Goal: Task Accomplishment & Management: Use online tool/utility

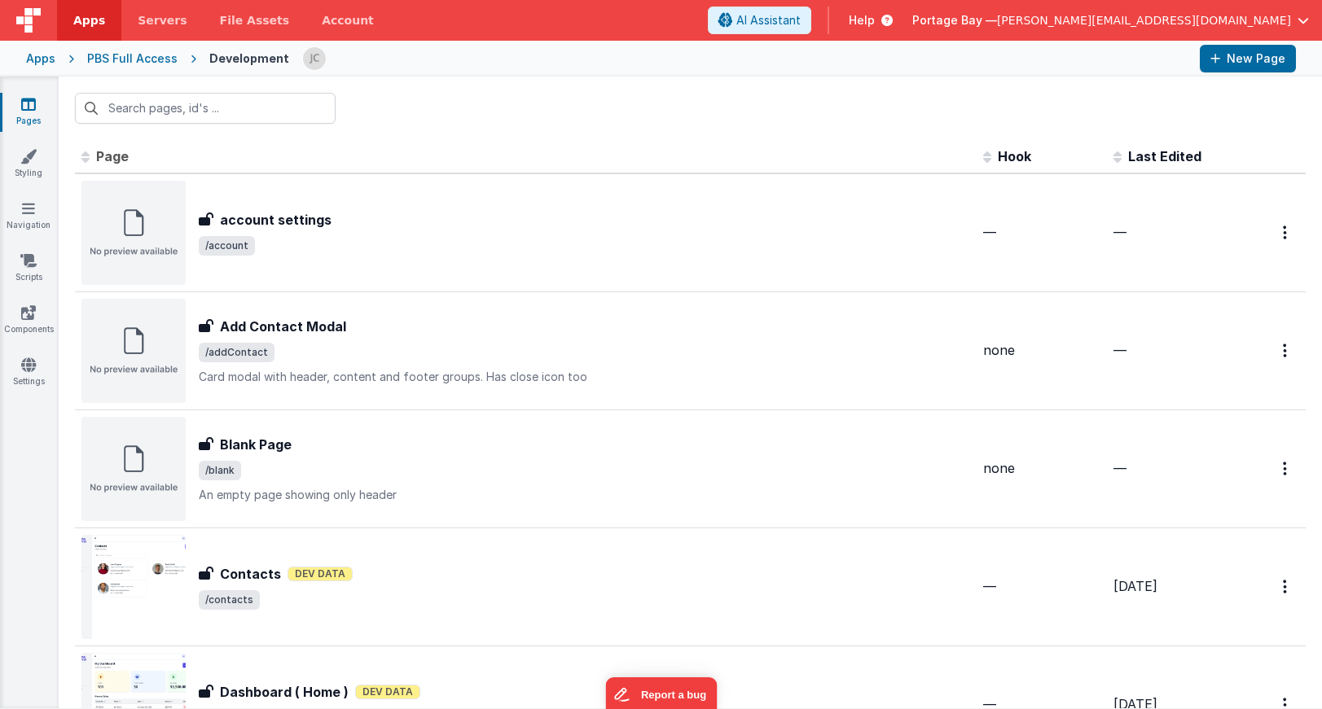
click at [90, 14] on span "Apps" at bounding box center [89, 20] width 32 height 16
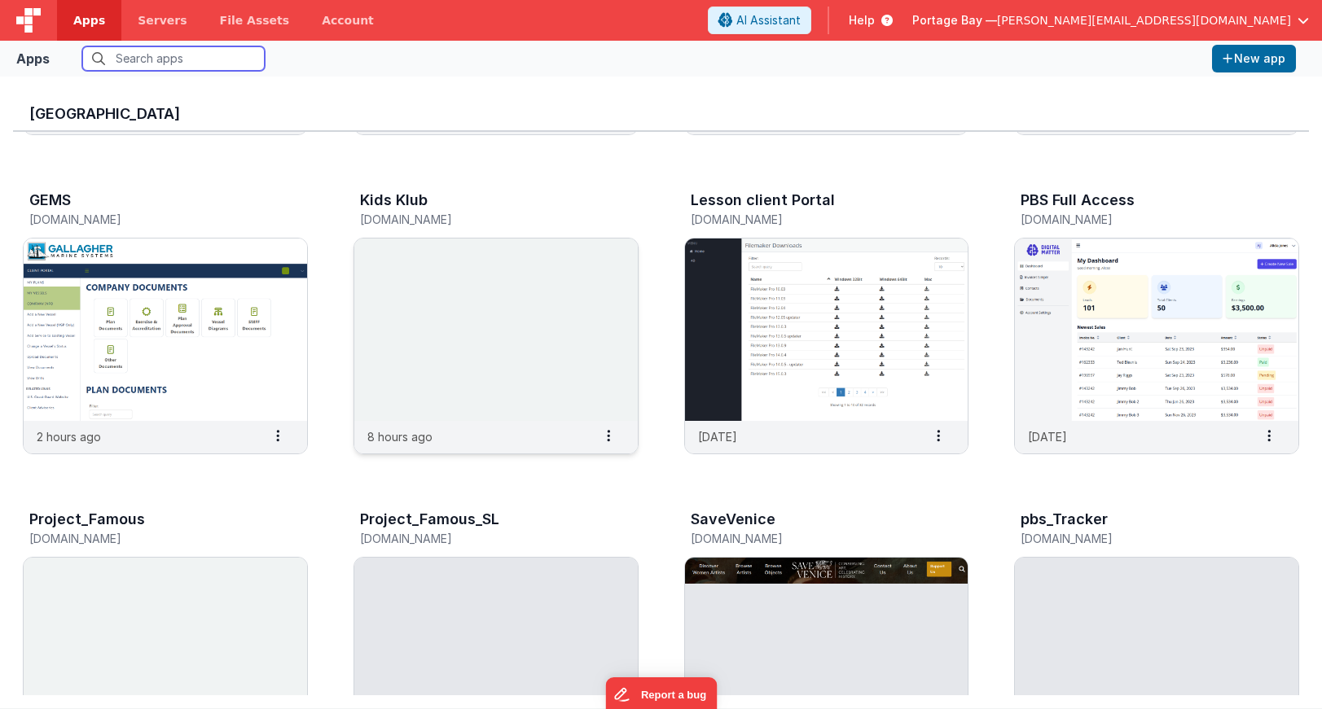
scroll to position [289, 0]
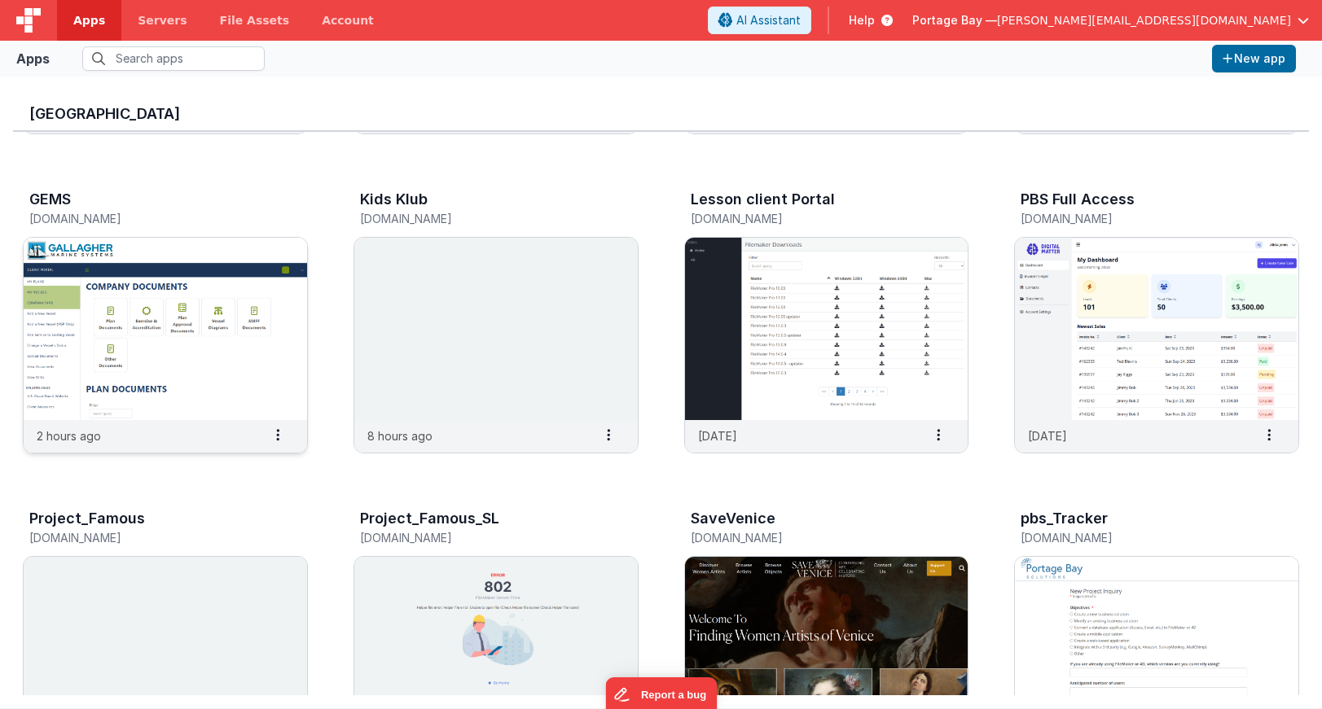
click at [172, 287] on img at bounding box center [165, 329] width 283 height 182
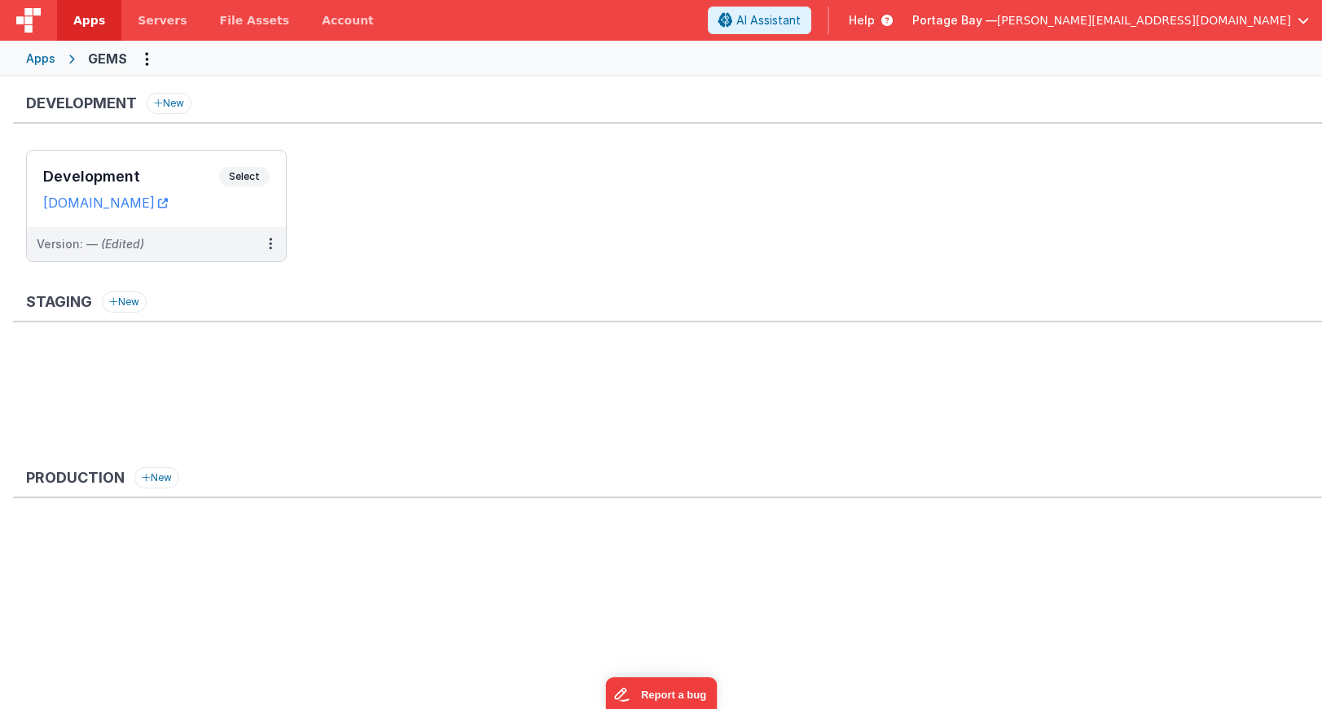
click at [80, 20] on span "Apps" at bounding box center [89, 20] width 32 height 16
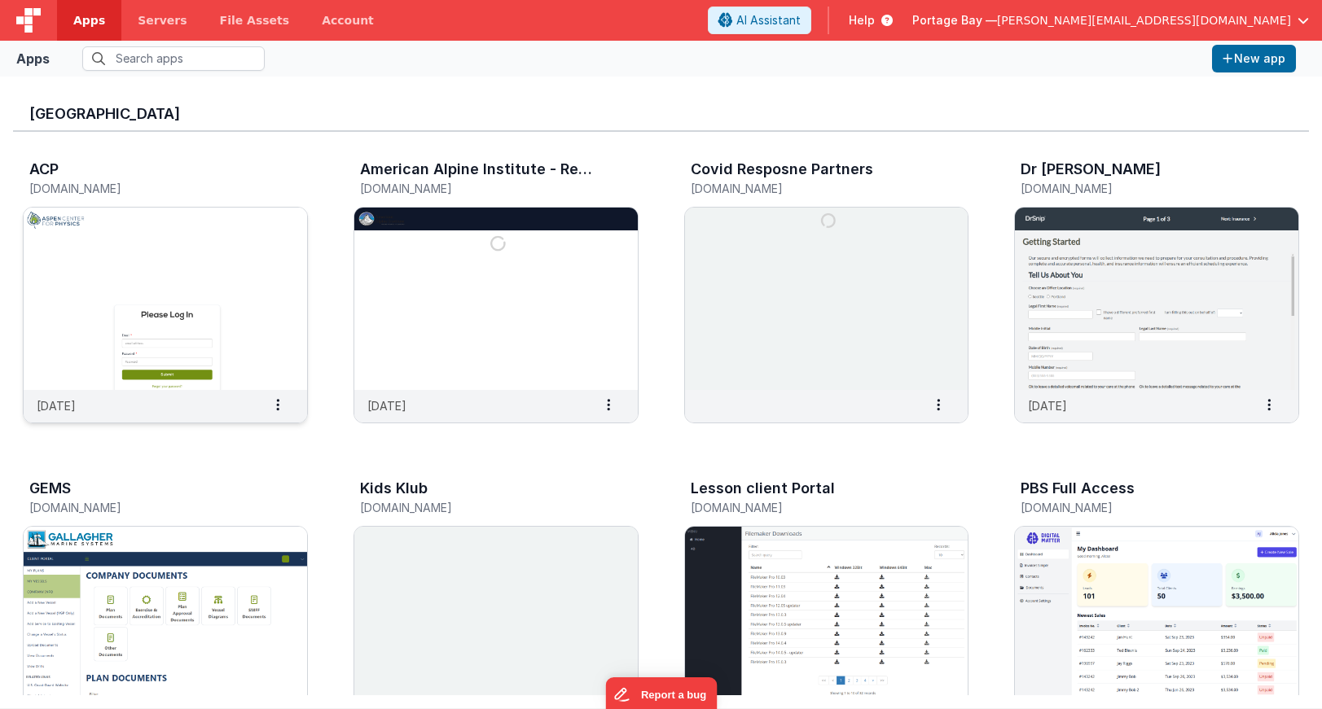
click at [197, 241] on img at bounding box center [165, 299] width 283 height 182
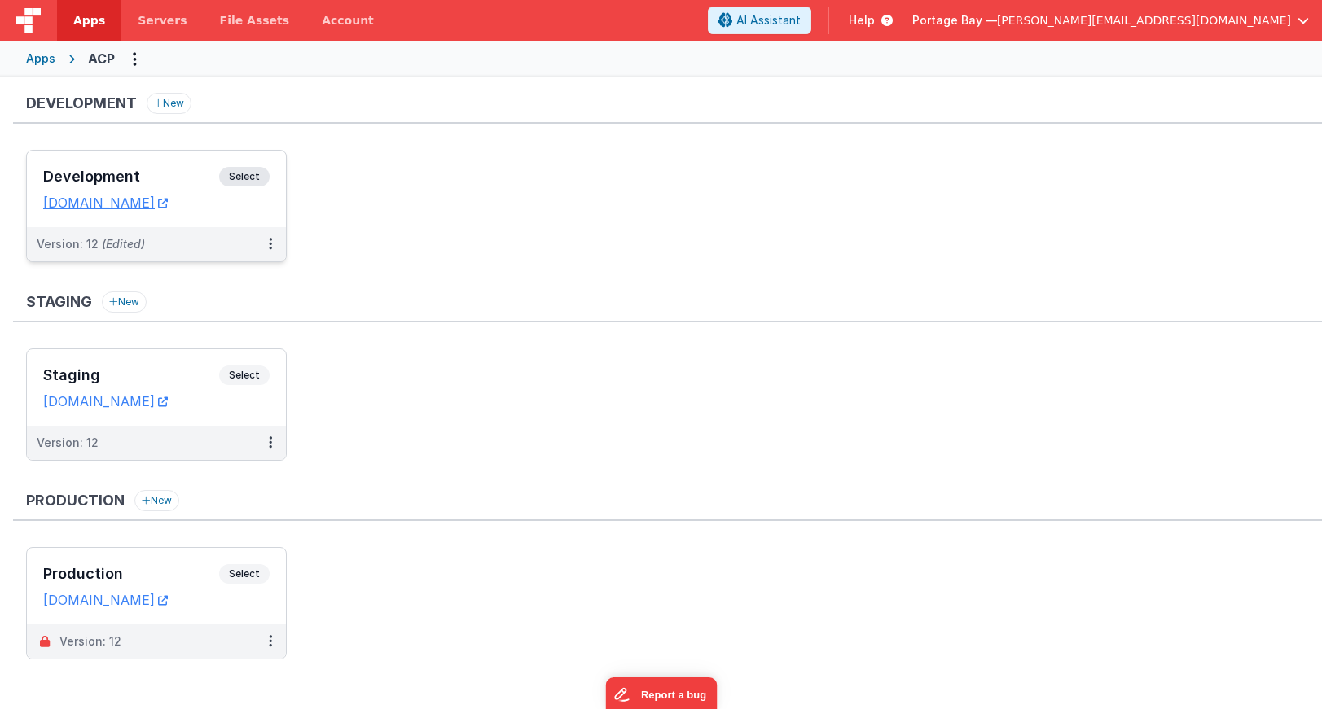
click at [254, 175] on span "Select" at bounding box center [244, 177] width 50 height 20
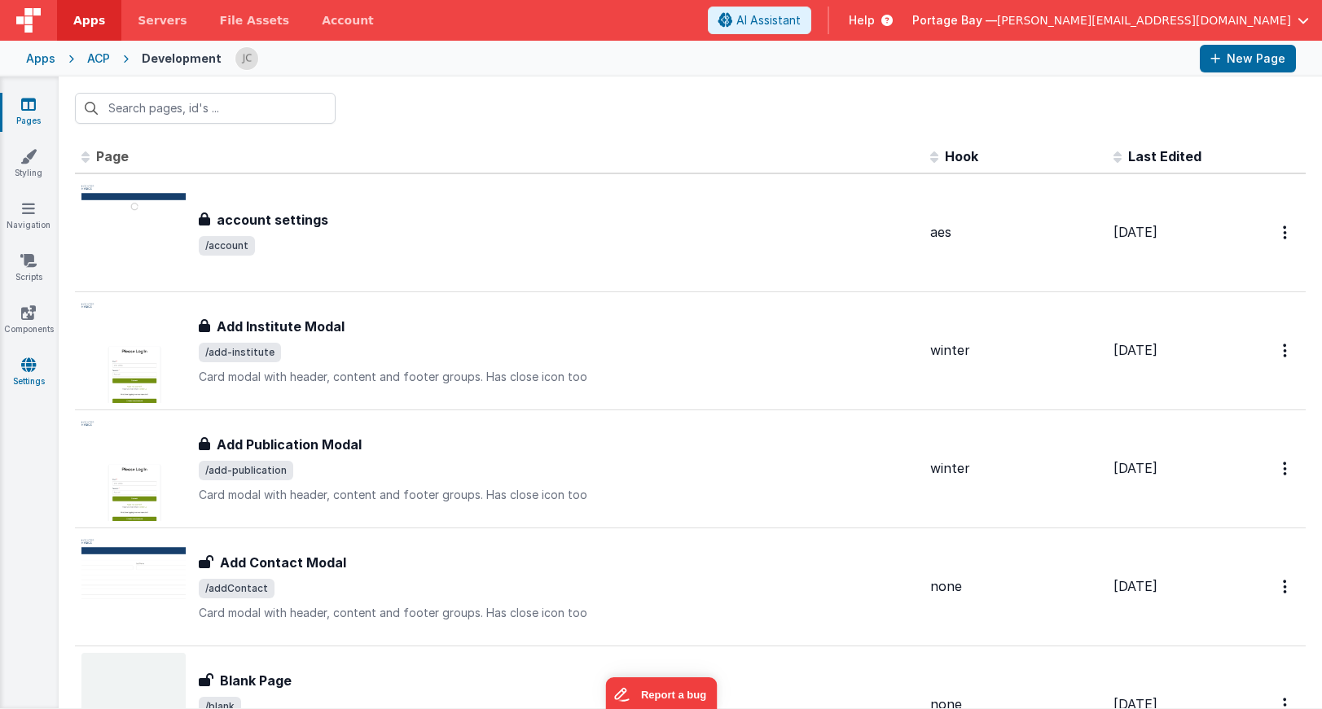
click at [29, 368] on icon at bounding box center [28, 365] width 15 height 16
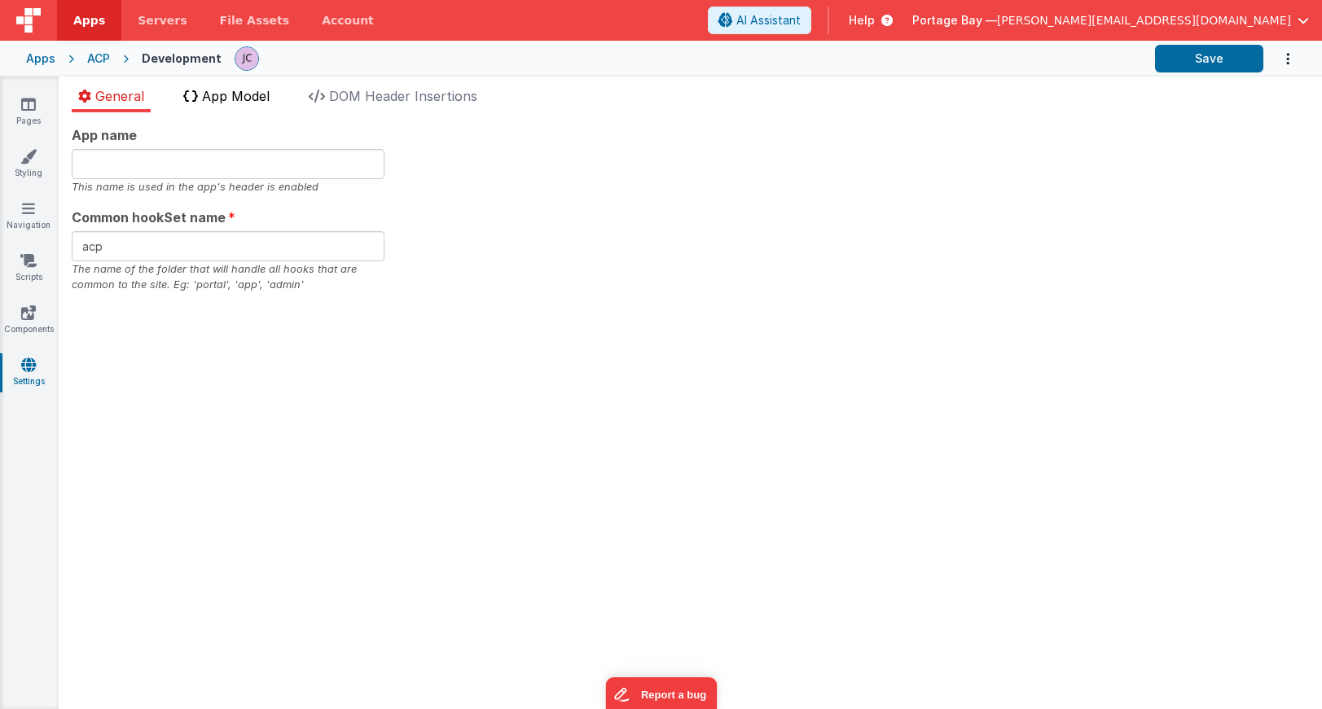
click at [201, 97] on li "App Model" at bounding box center [226, 99] width 99 height 26
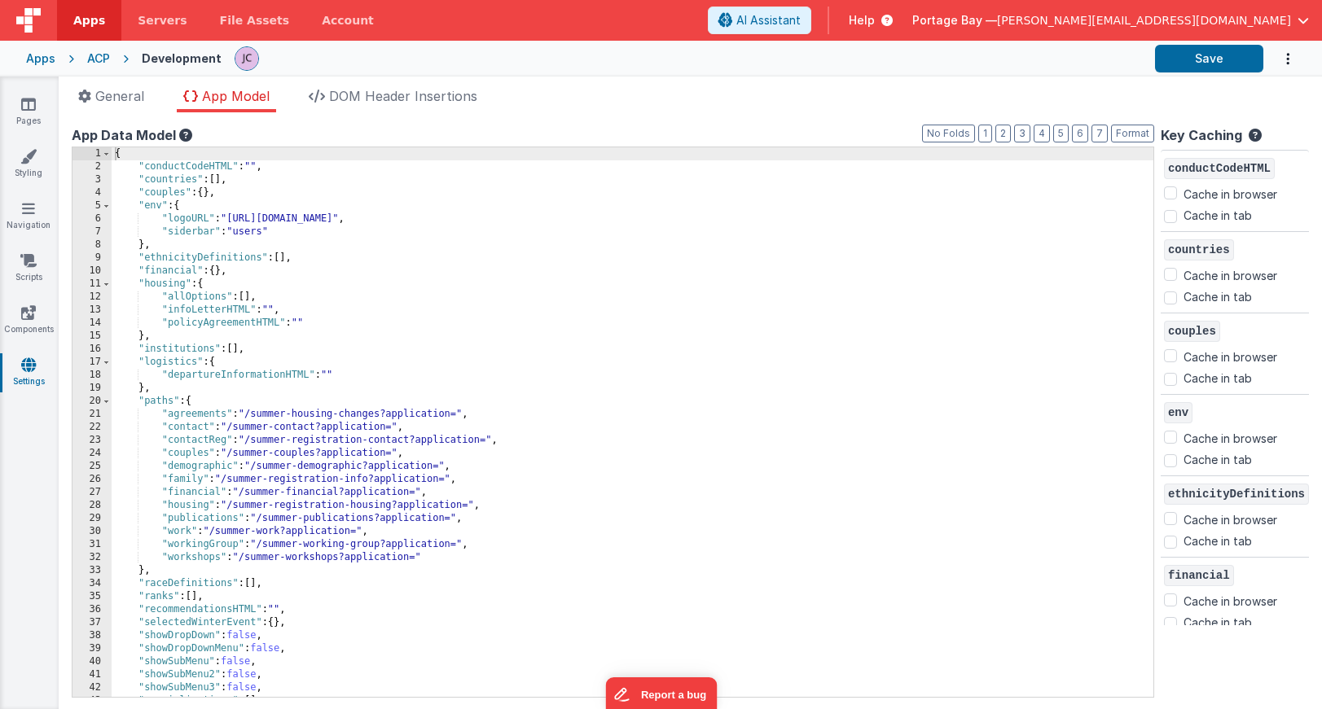
scroll to position [50, 0]
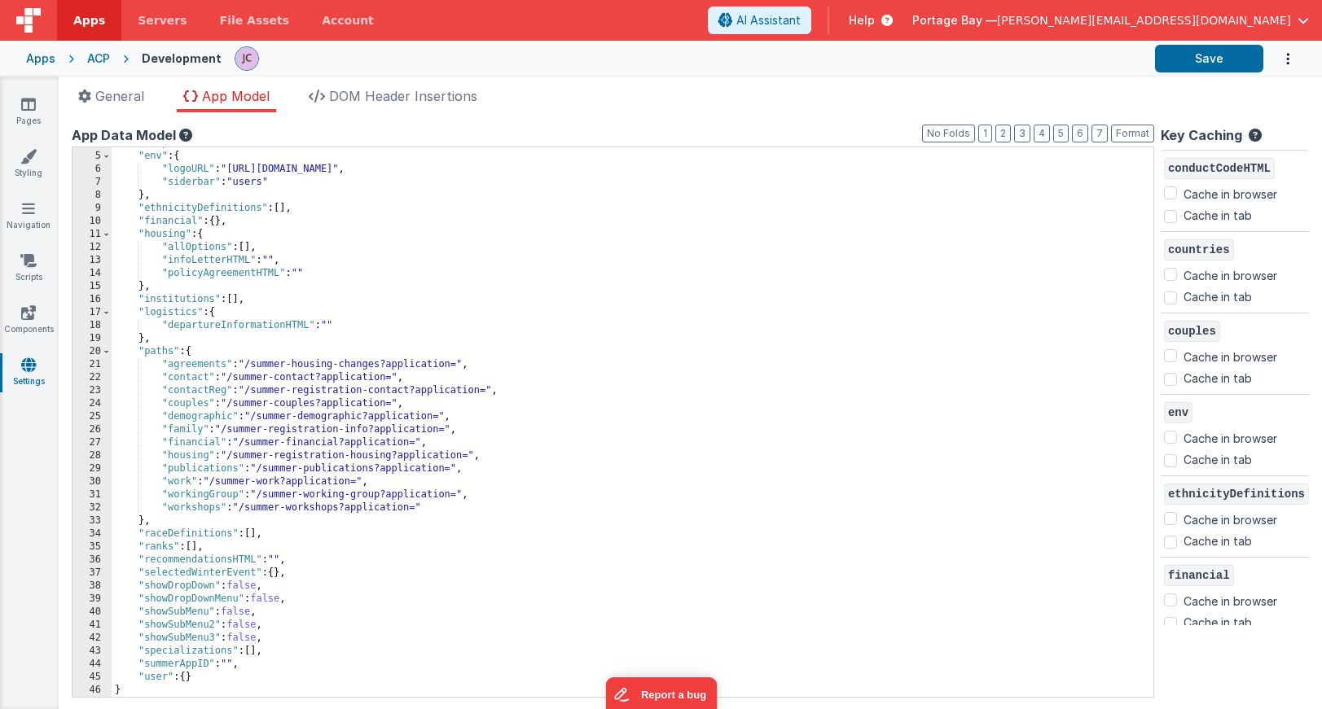
click at [93, 58] on div "ACP" at bounding box center [98, 58] width 23 height 16
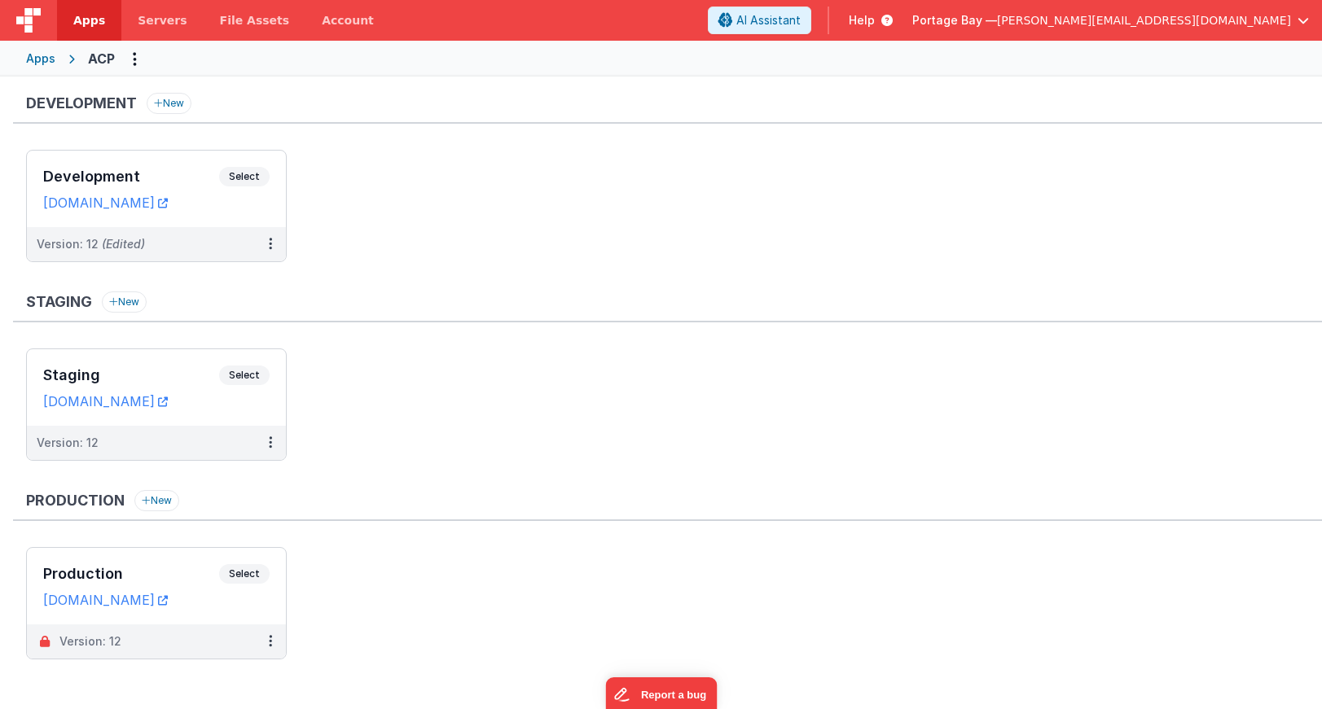
click at [95, 22] on span "Apps" at bounding box center [89, 20] width 32 height 16
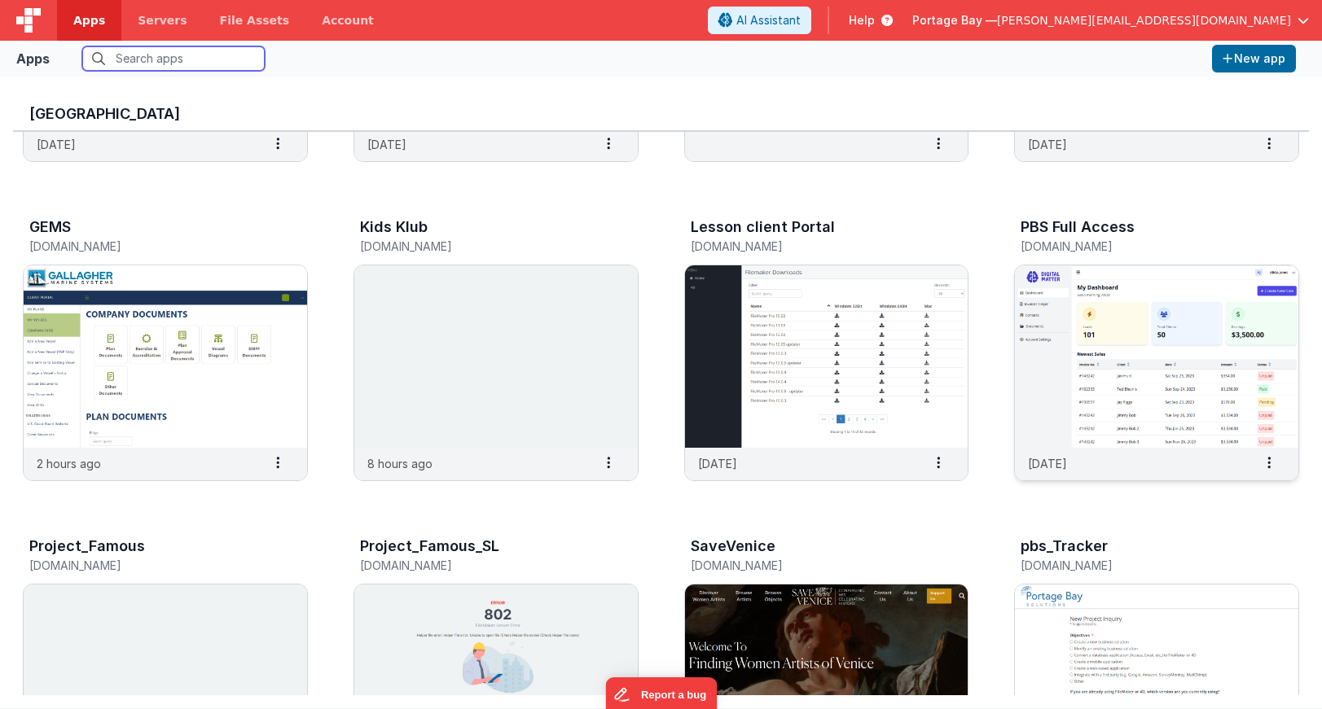
scroll to position [271, 0]
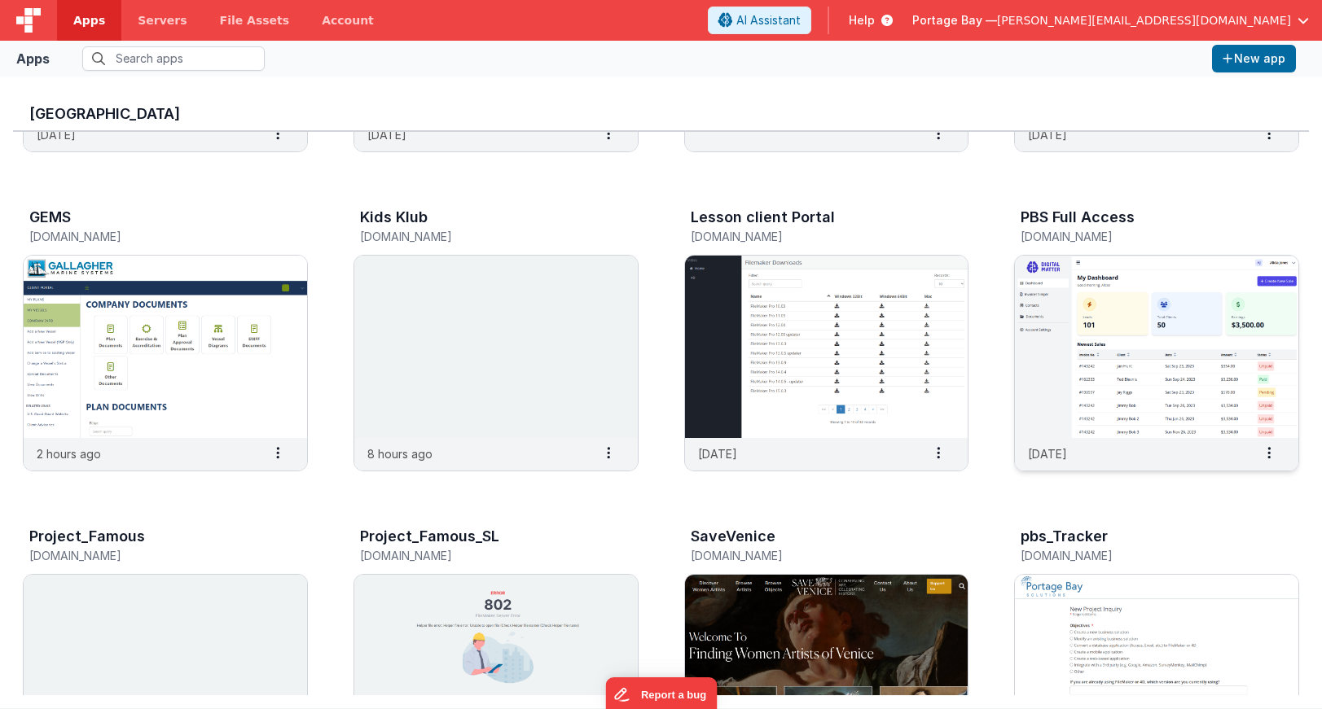
click at [1154, 318] on img at bounding box center [1156, 347] width 283 height 182
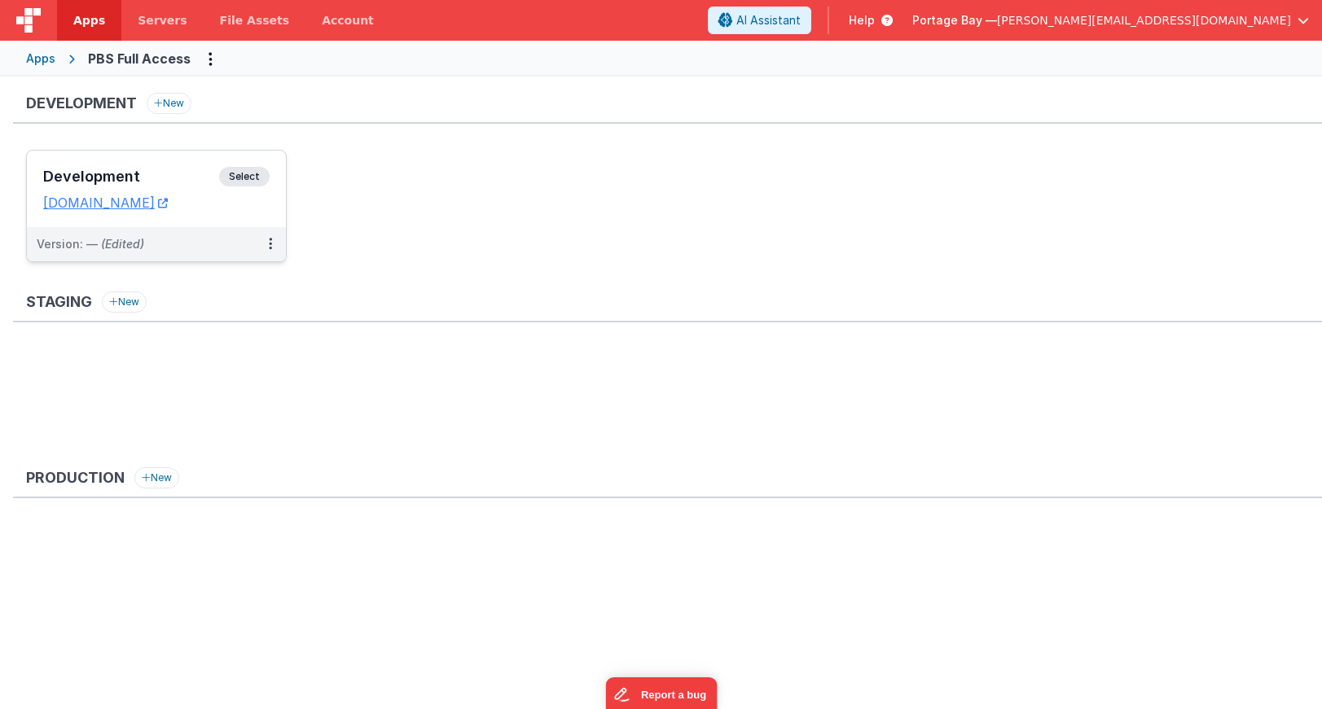
click at [240, 170] on span "Select" at bounding box center [244, 177] width 50 height 20
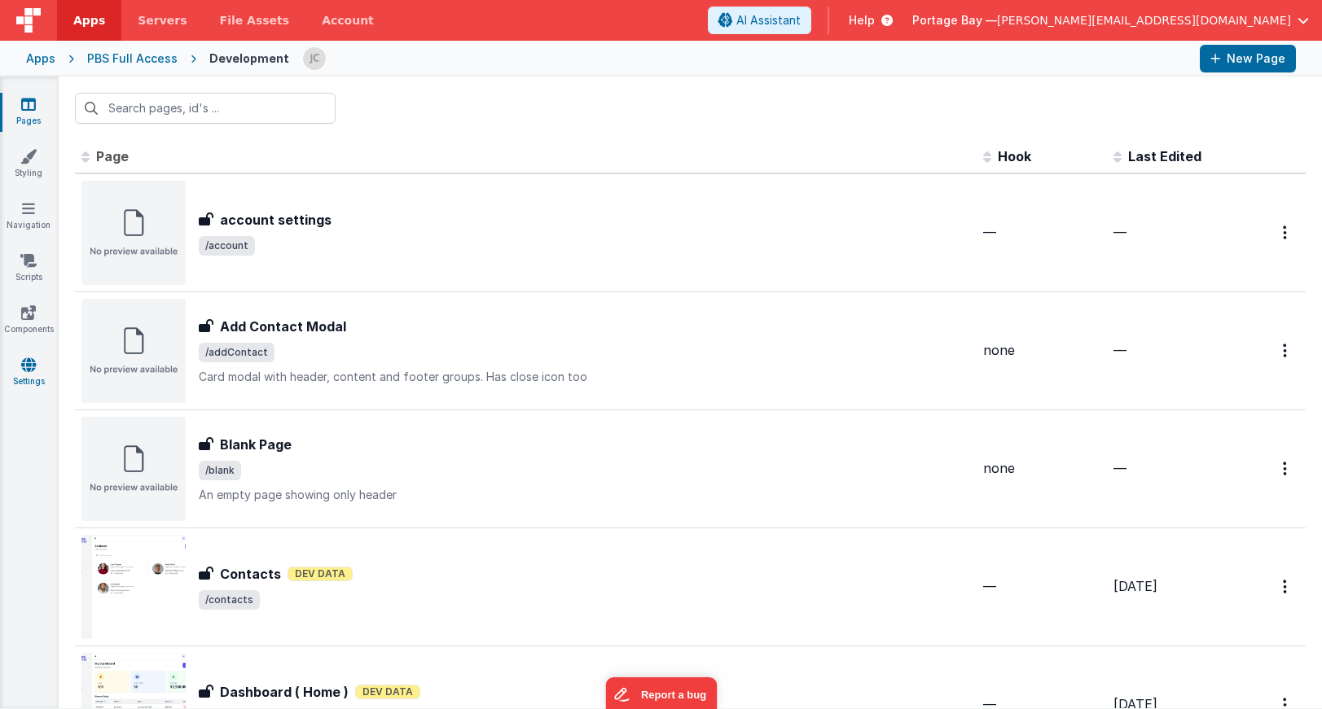
click at [30, 371] on icon at bounding box center [28, 365] width 15 height 16
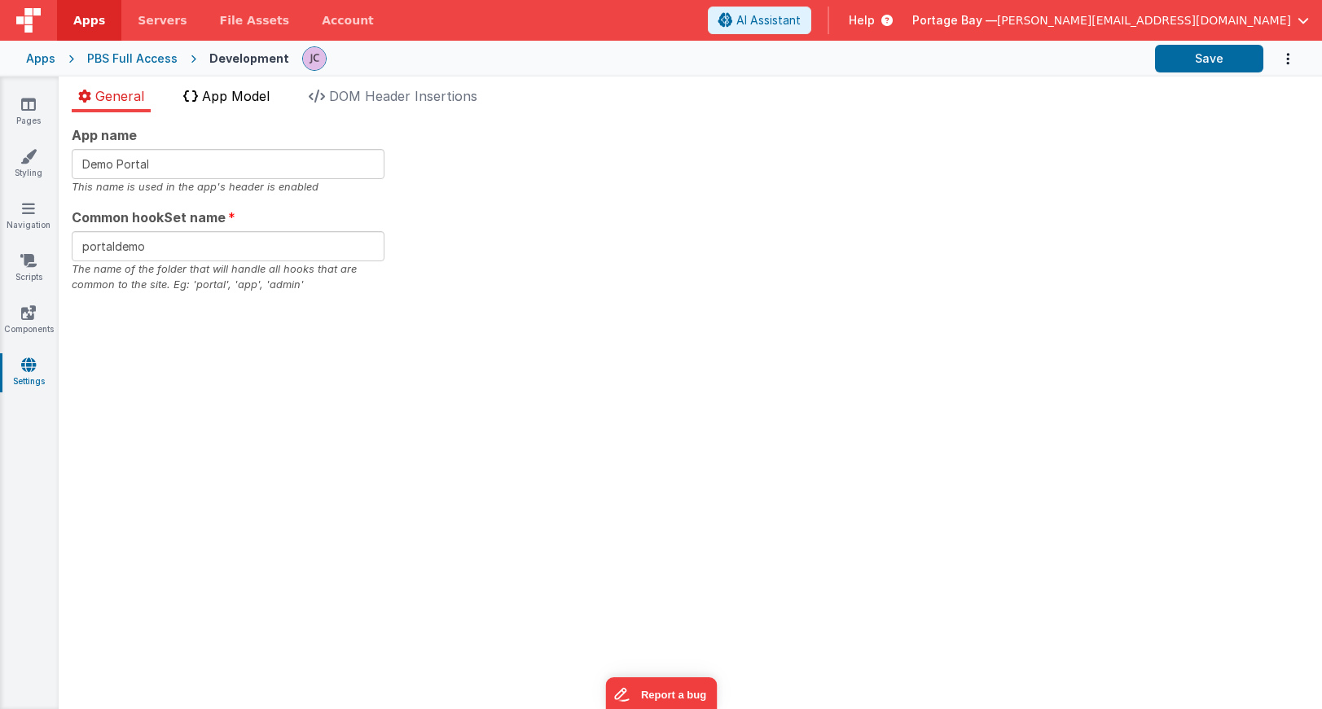
click at [229, 93] on span "App Model" at bounding box center [236, 96] width 68 height 16
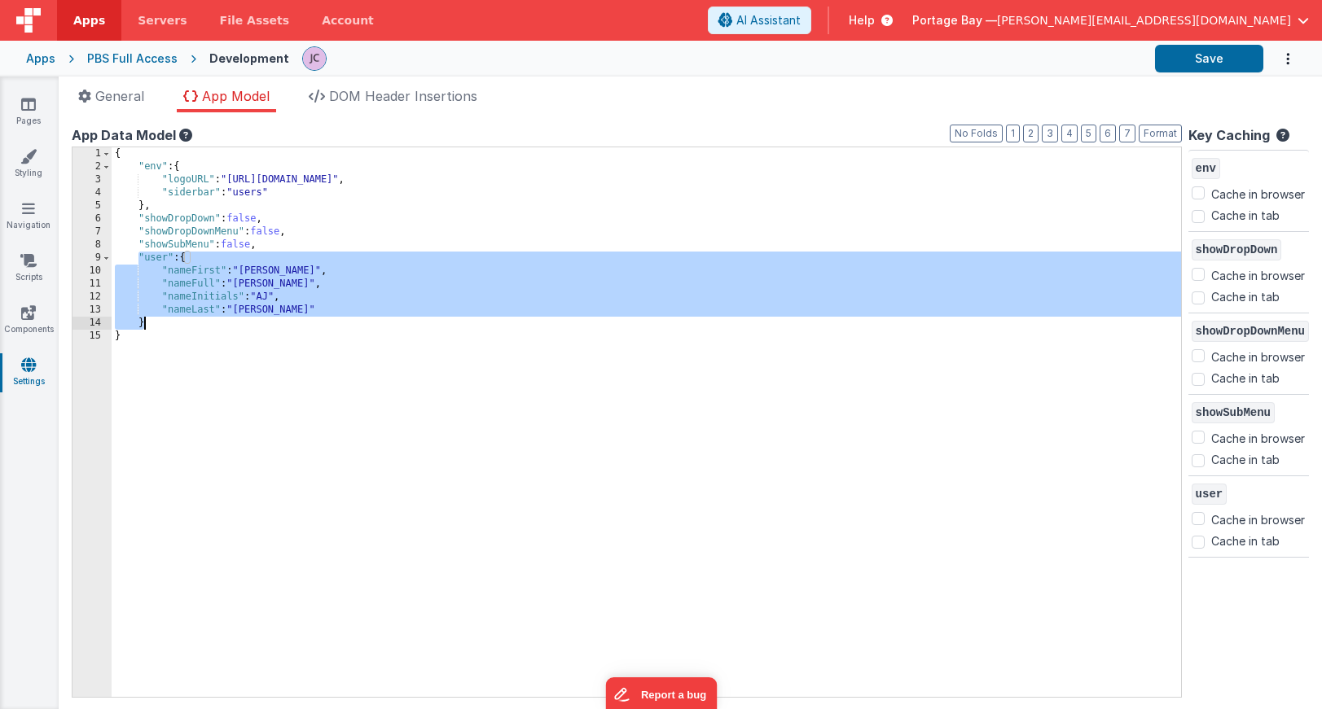
drag, startPoint x: 138, startPoint y: 254, endPoint x: 172, endPoint y: 318, distance: 72.9
click at [172, 318] on div "{ "env" : { "logoURL" : "[URL][DOMAIN_NAME]" , "siderbar" : "users" } , "showDr…" at bounding box center [646, 435] width 1069 height 576
click at [122, 58] on div "PBS Full Access" at bounding box center [132, 58] width 90 height 16
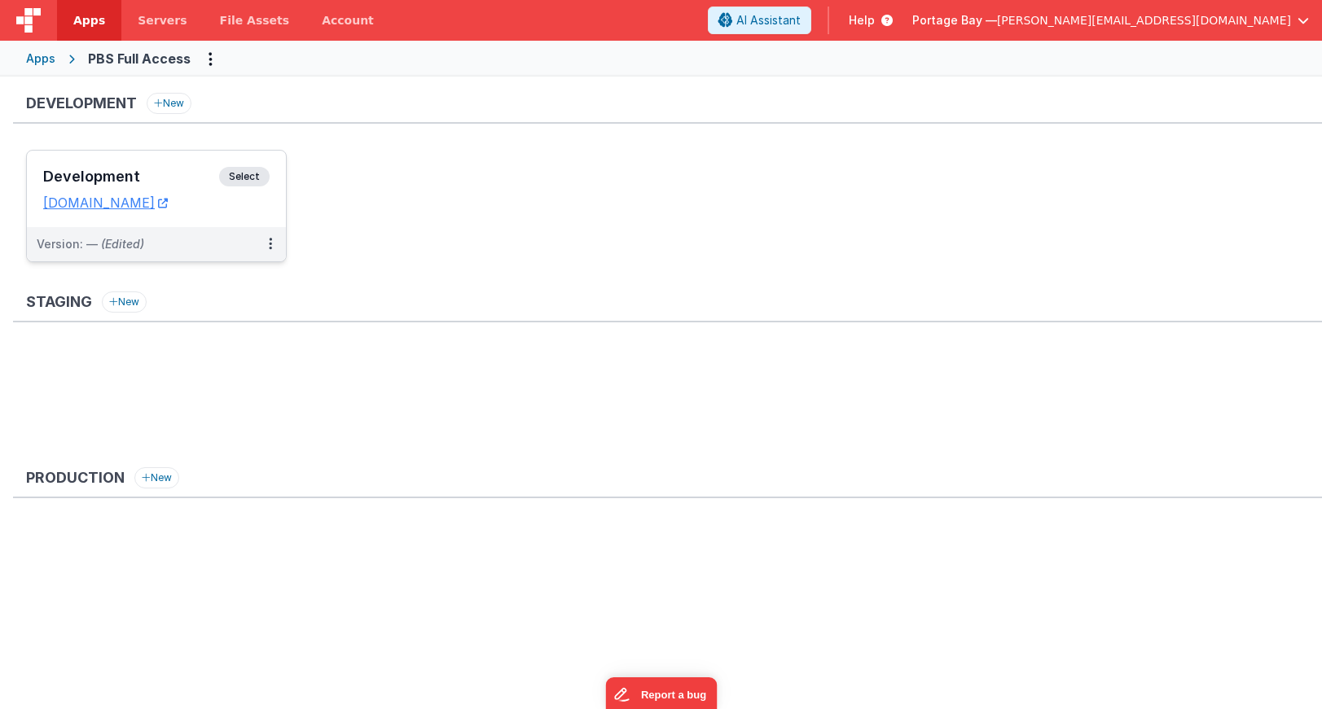
click at [247, 170] on span "Select" at bounding box center [244, 177] width 50 height 20
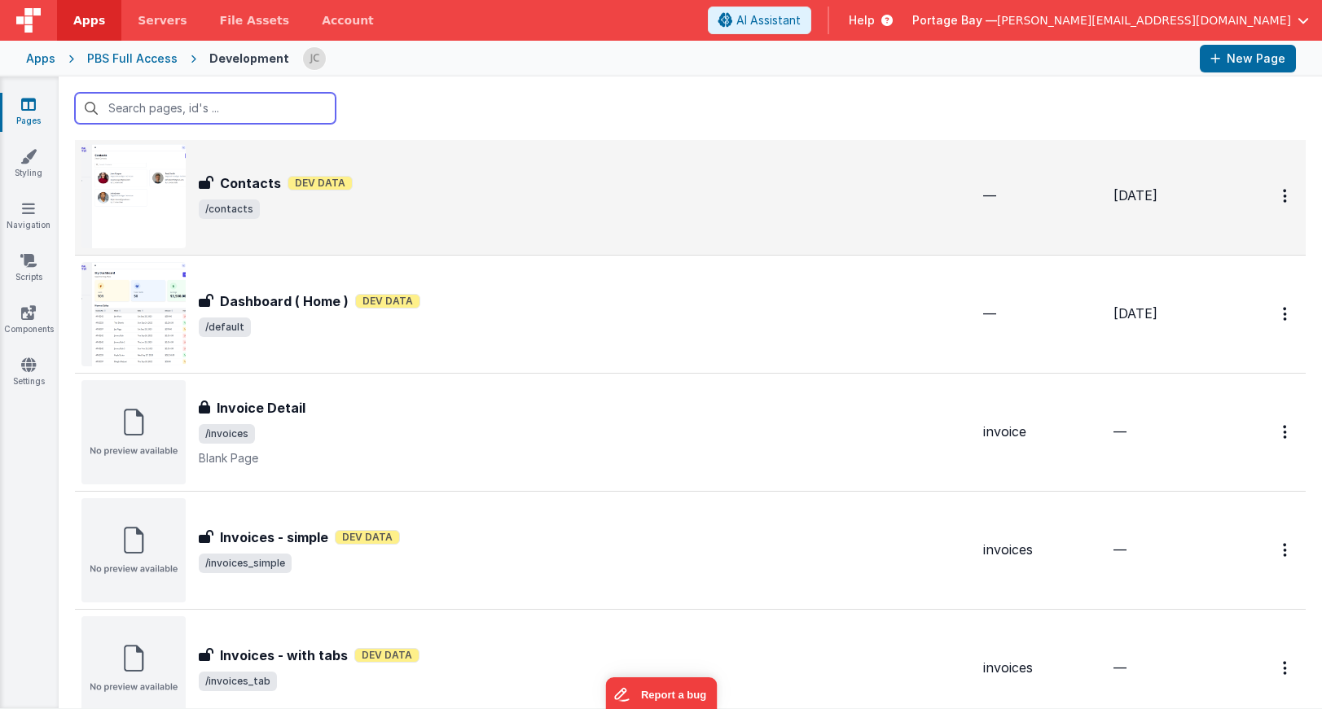
scroll to position [400, 0]
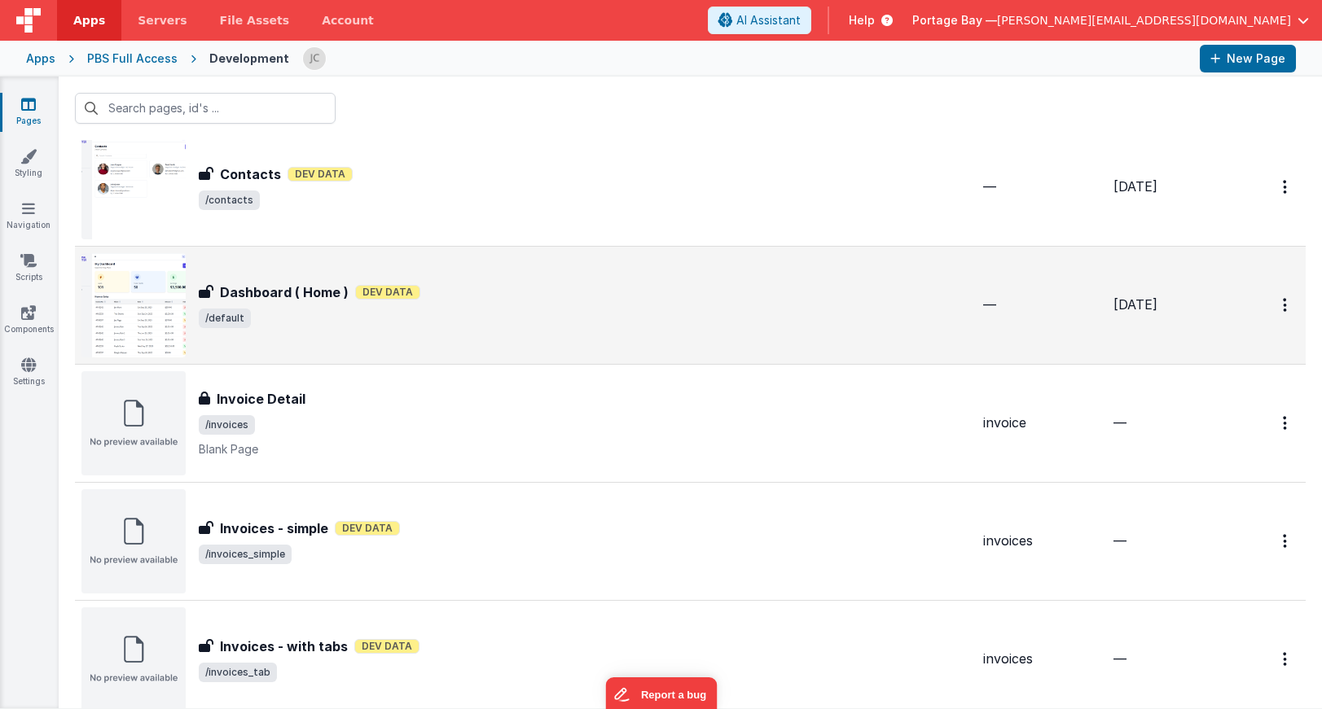
click at [485, 296] on div "Dashboard ( Home ) Dev Data" at bounding box center [584, 293] width 771 height 20
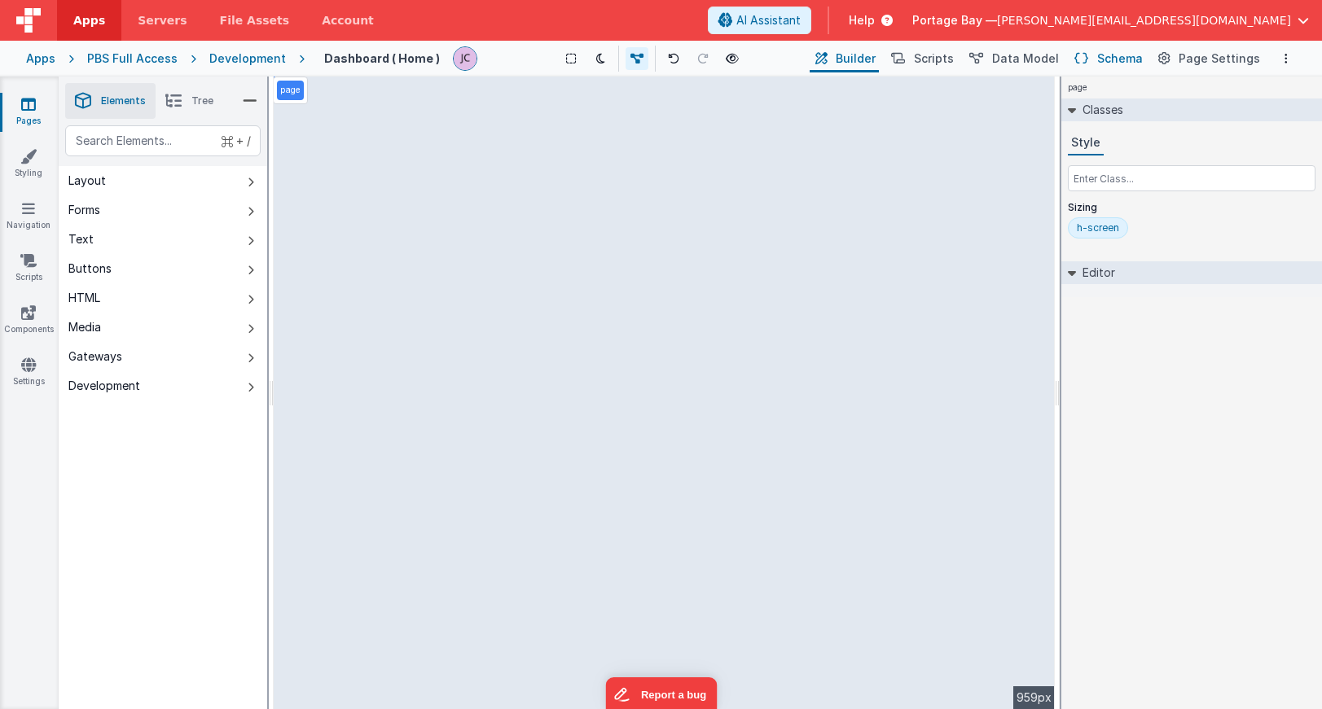
click at [1127, 53] on span "Schema" at bounding box center [1120, 58] width 46 height 16
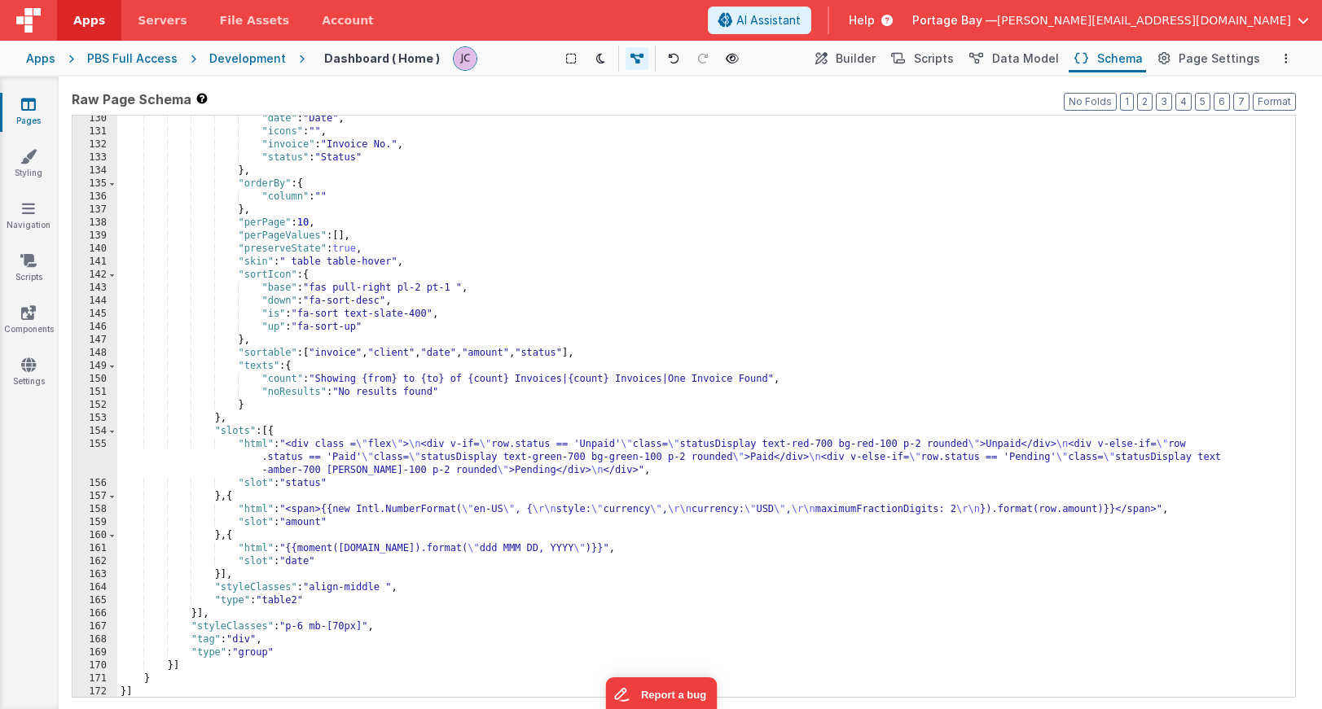
scroll to position [1204, 0]
click at [80, 16] on span "Apps" at bounding box center [89, 20] width 32 height 16
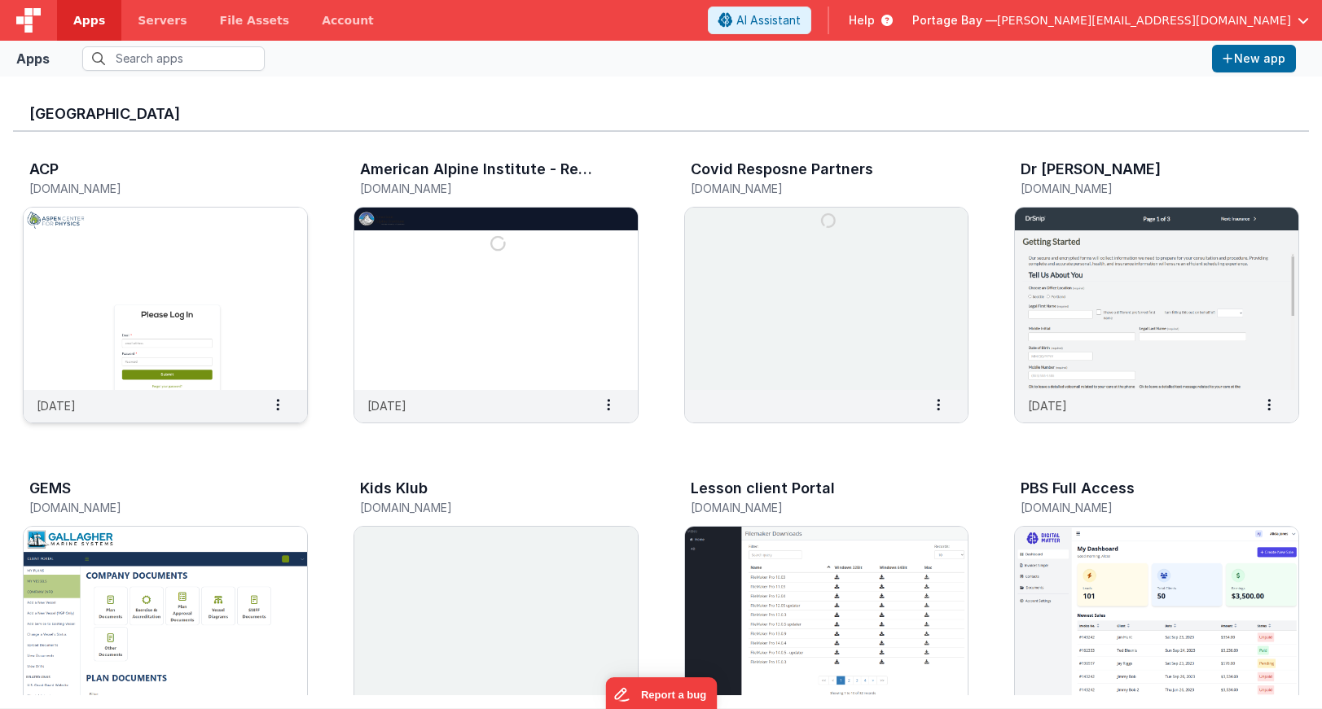
click at [236, 258] on img at bounding box center [165, 299] width 283 height 182
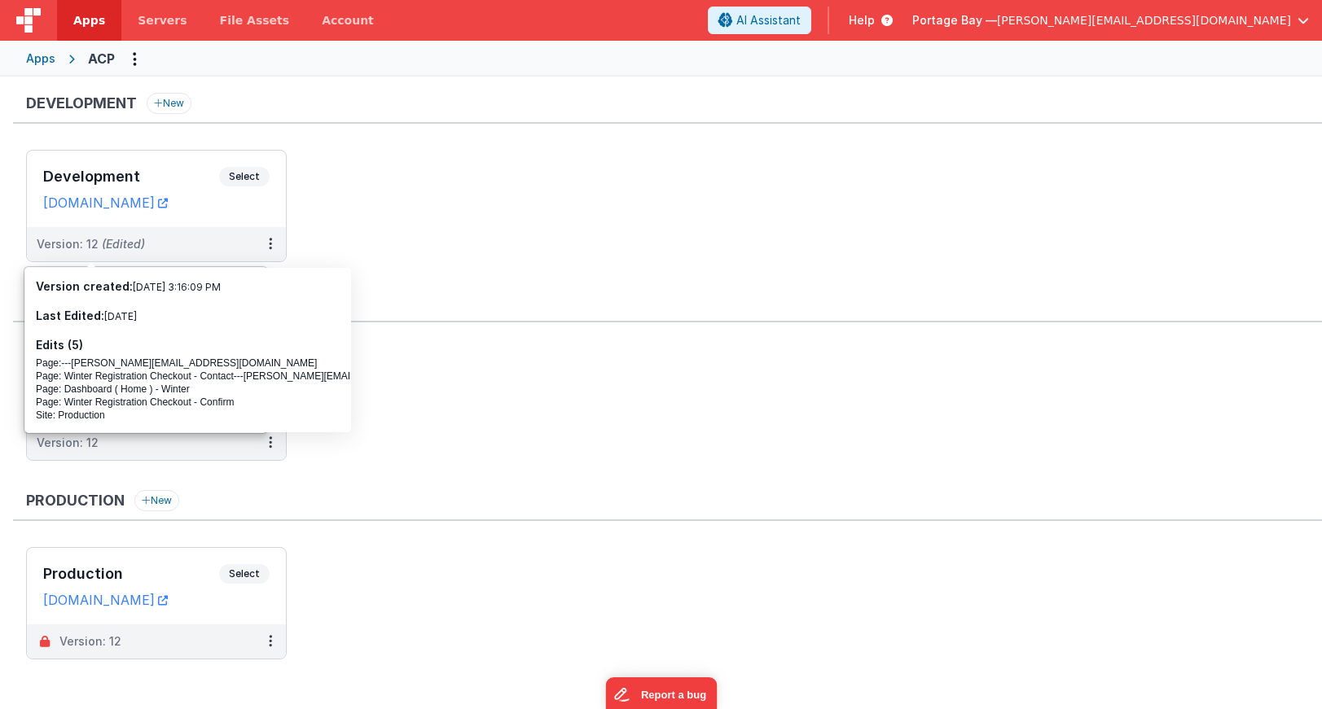
click at [77, 22] on span "Apps" at bounding box center [89, 20] width 32 height 16
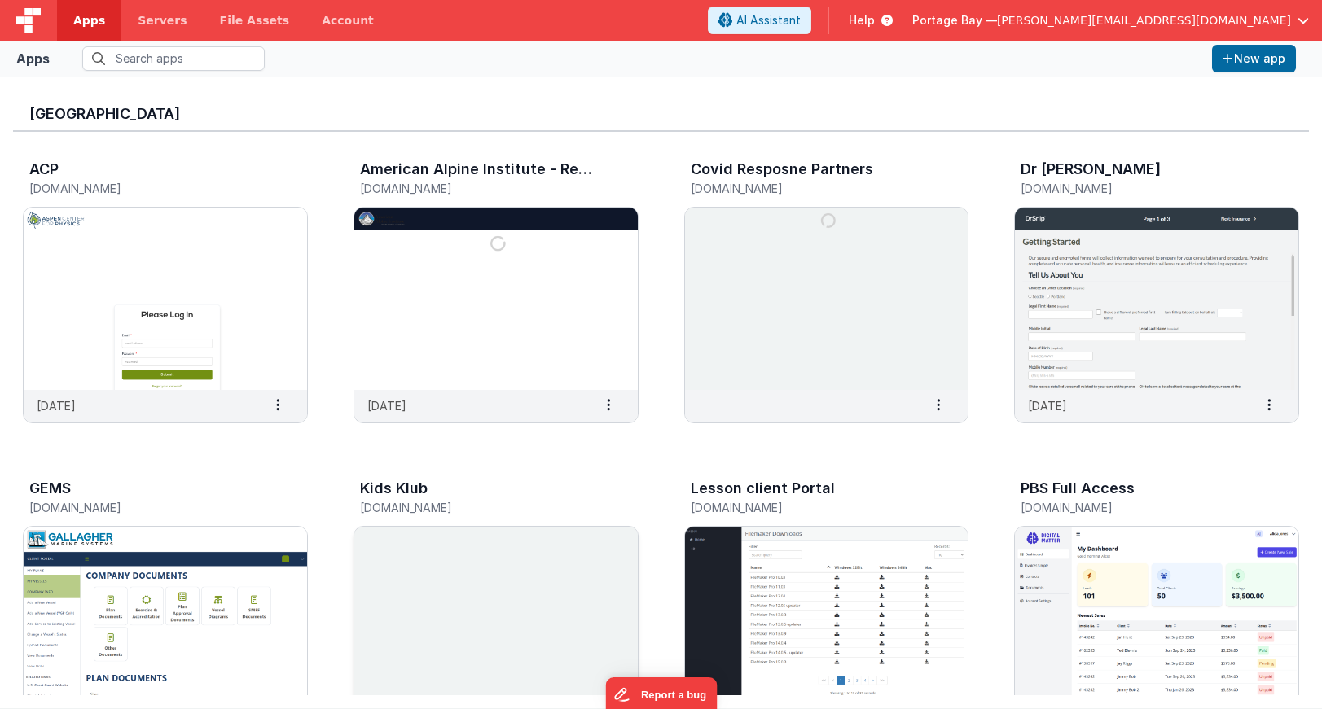
click at [532, 582] on img at bounding box center [495, 618] width 283 height 182
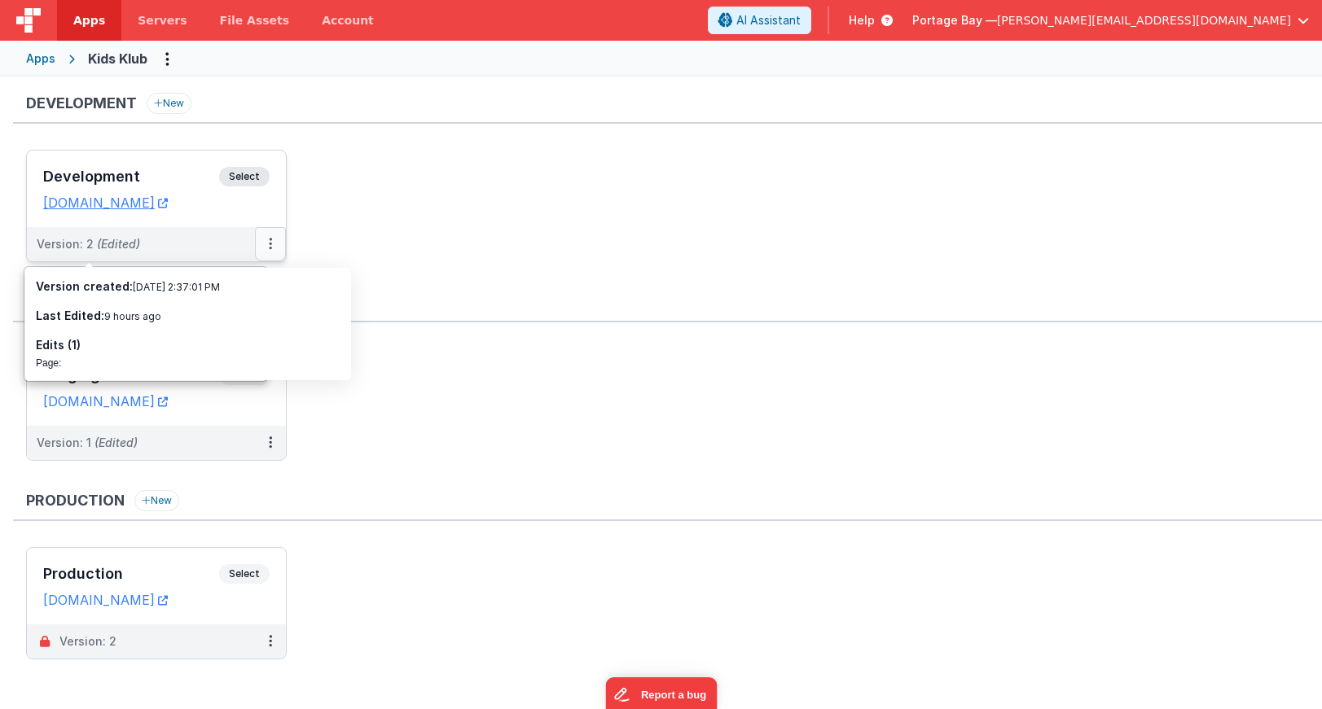
click at [272, 242] on button at bounding box center [270, 244] width 31 height 34
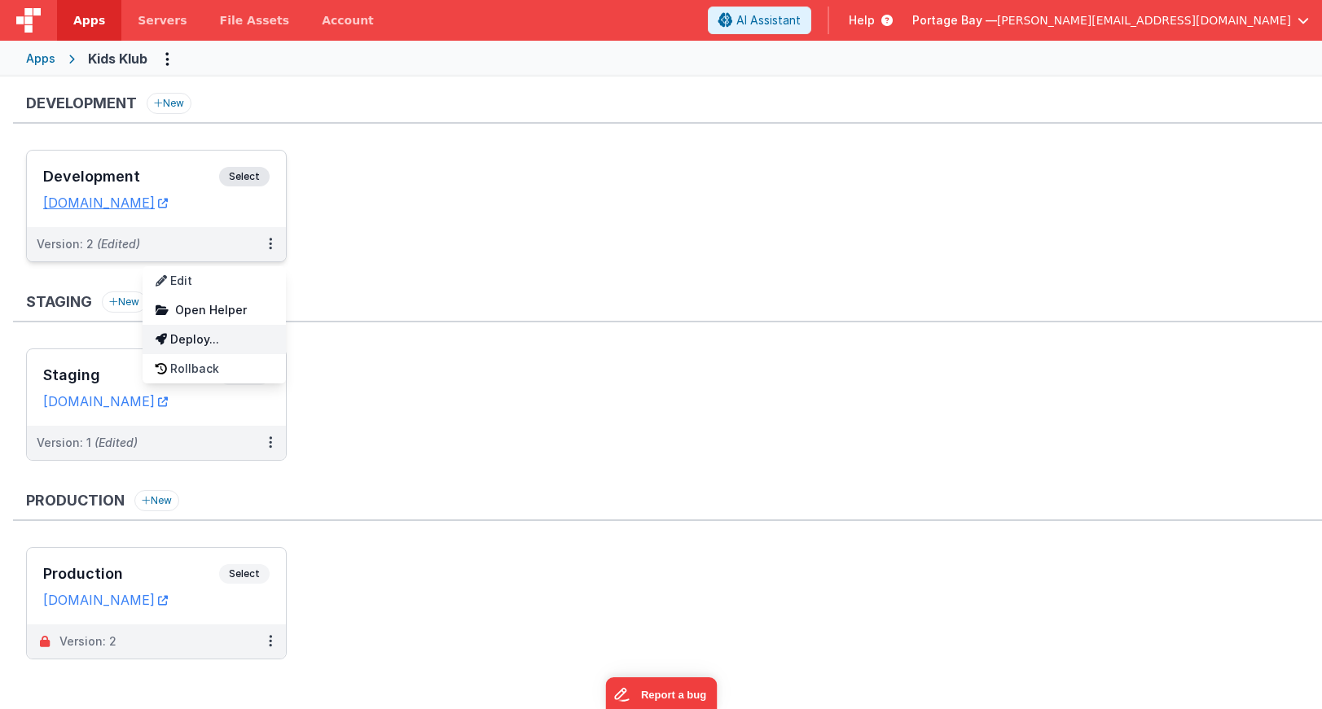
click at [236, 343] on link "Deploy..." at bounding box center [214, 339] width 143 height 29
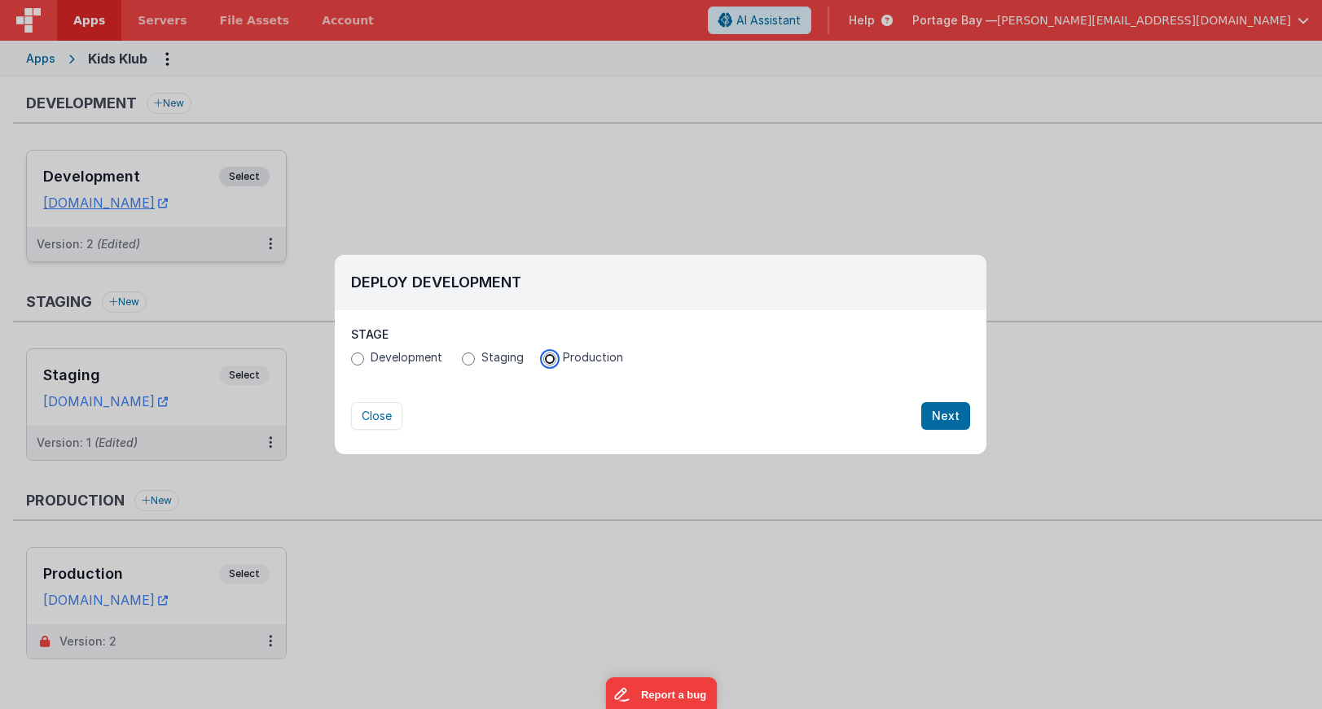
click at [545, 355] on input "Production" at bounding box center [549, 359] width 13 height 13
radio input "true"
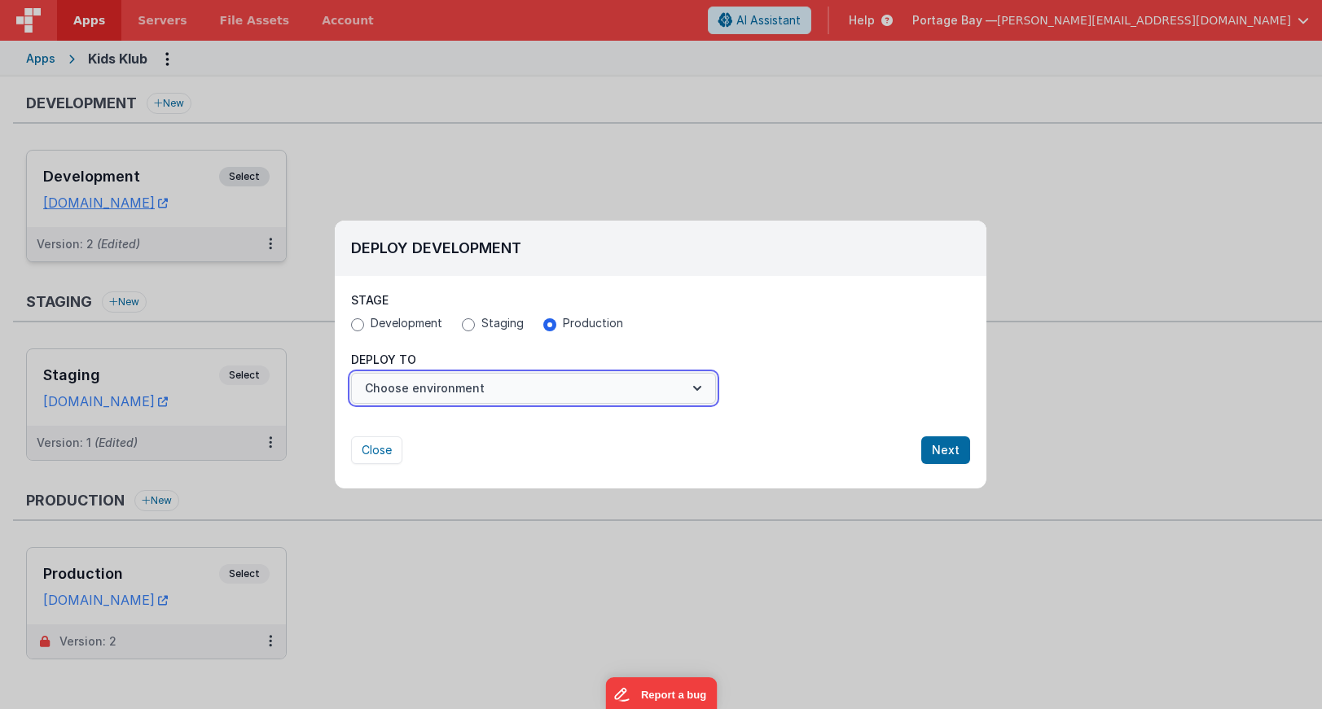
click at [520, 397] on button "Choose environment" at bounding box center [533, 388] width 365 height 31
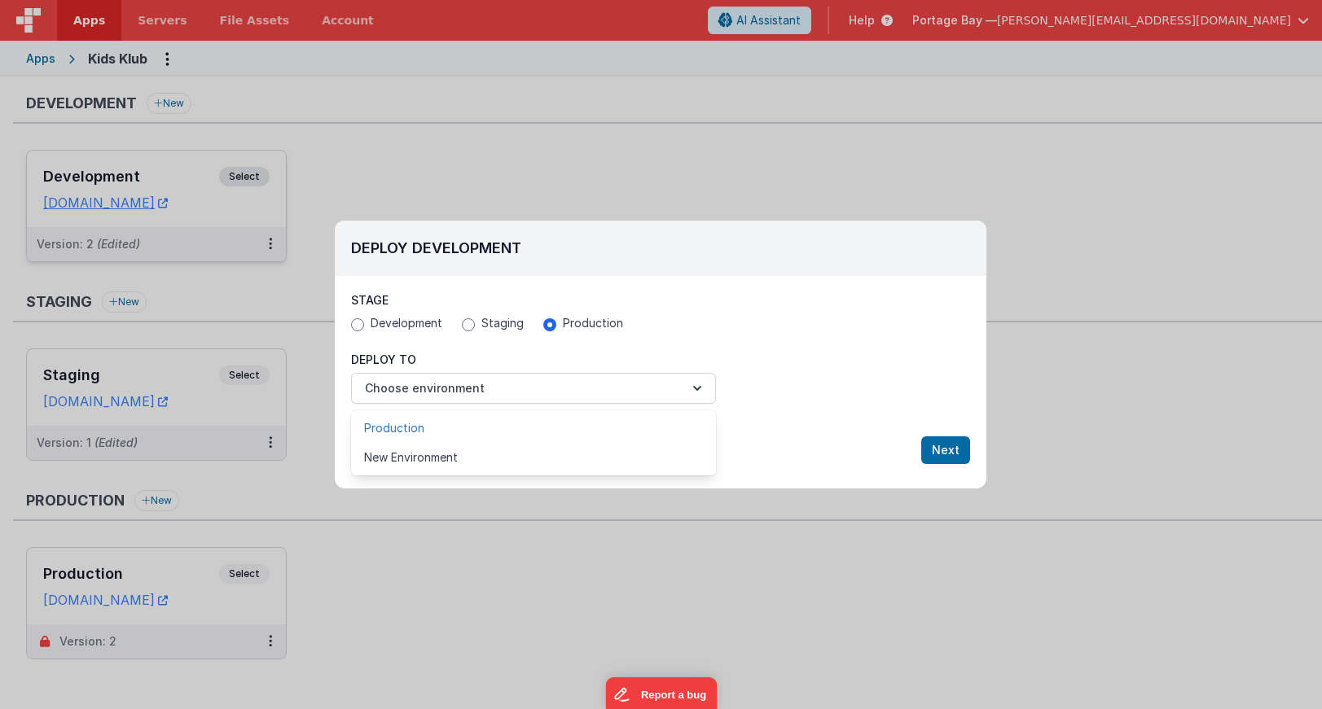
click at [485, 428] on link "Production" at bounding box center [533, 428] width 365 height 29
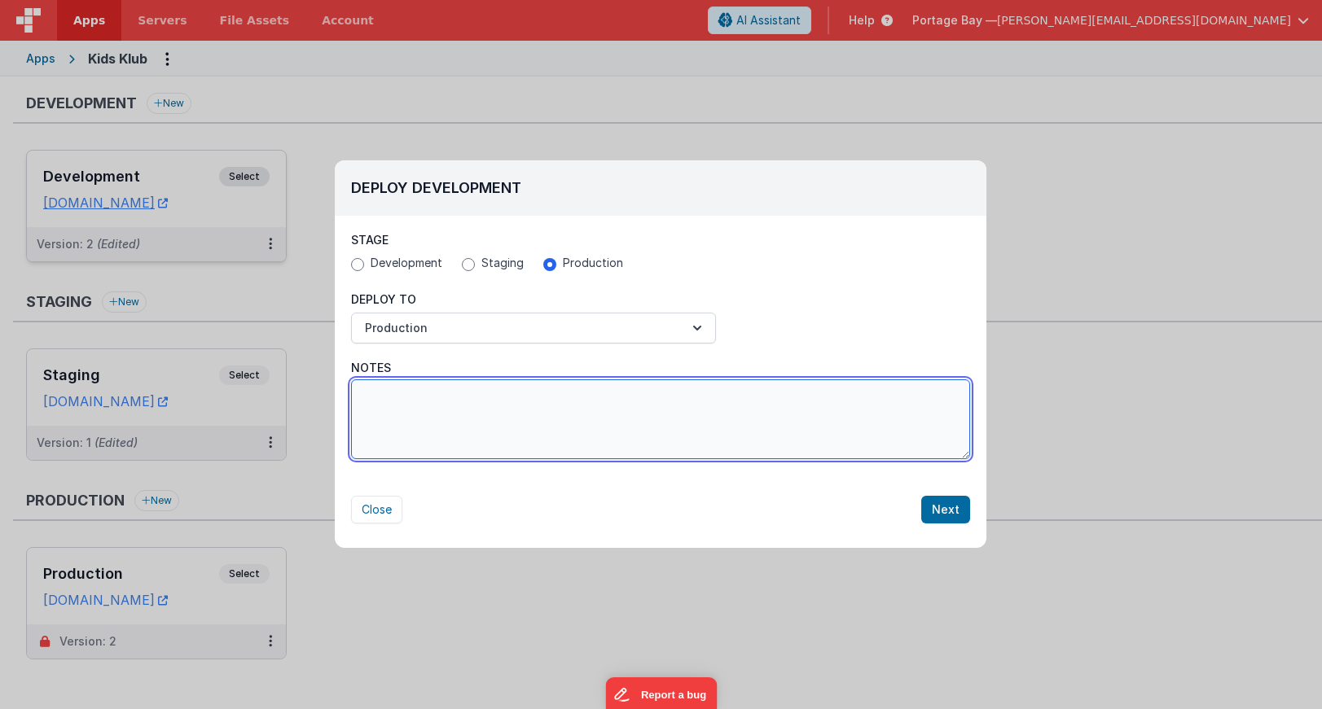
click at [494, 411] on textarea "Notes" at bounding box center [660, 419] width 619 height 80
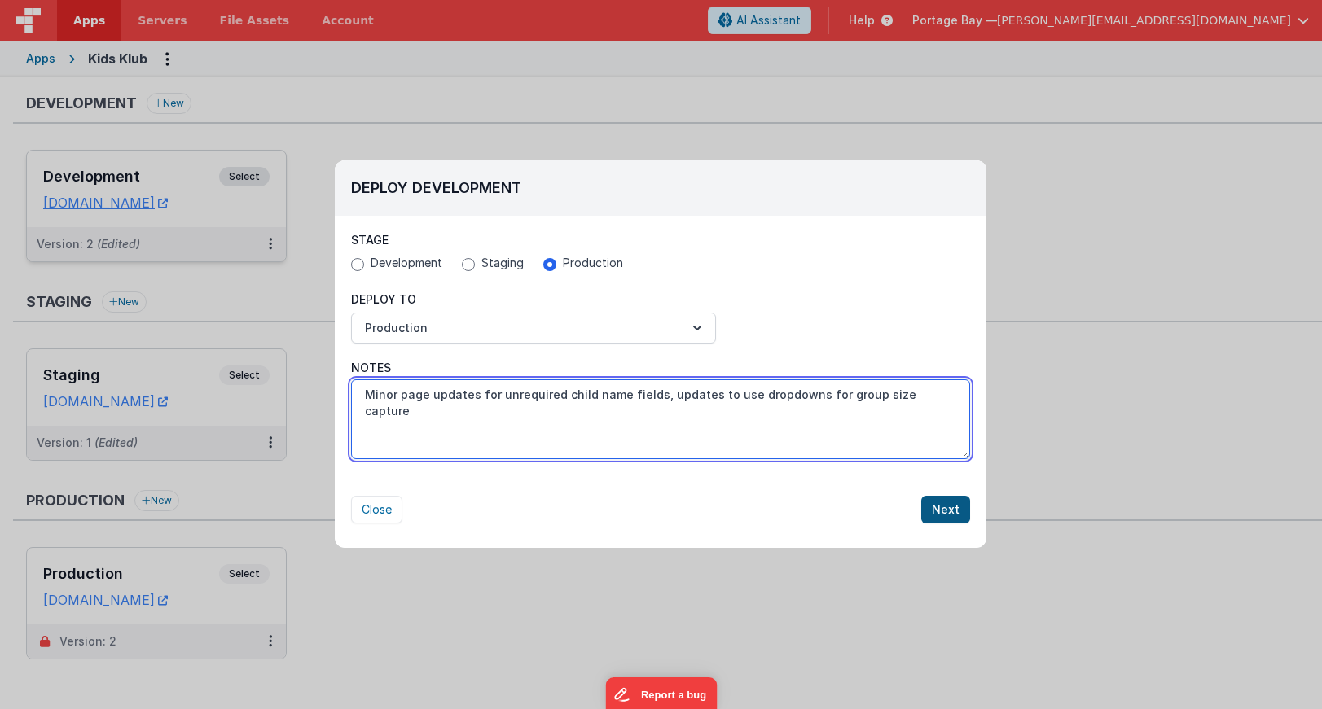
type textarea "Minor page updates for unrequired child name fields, updates to use dropdowns f…"
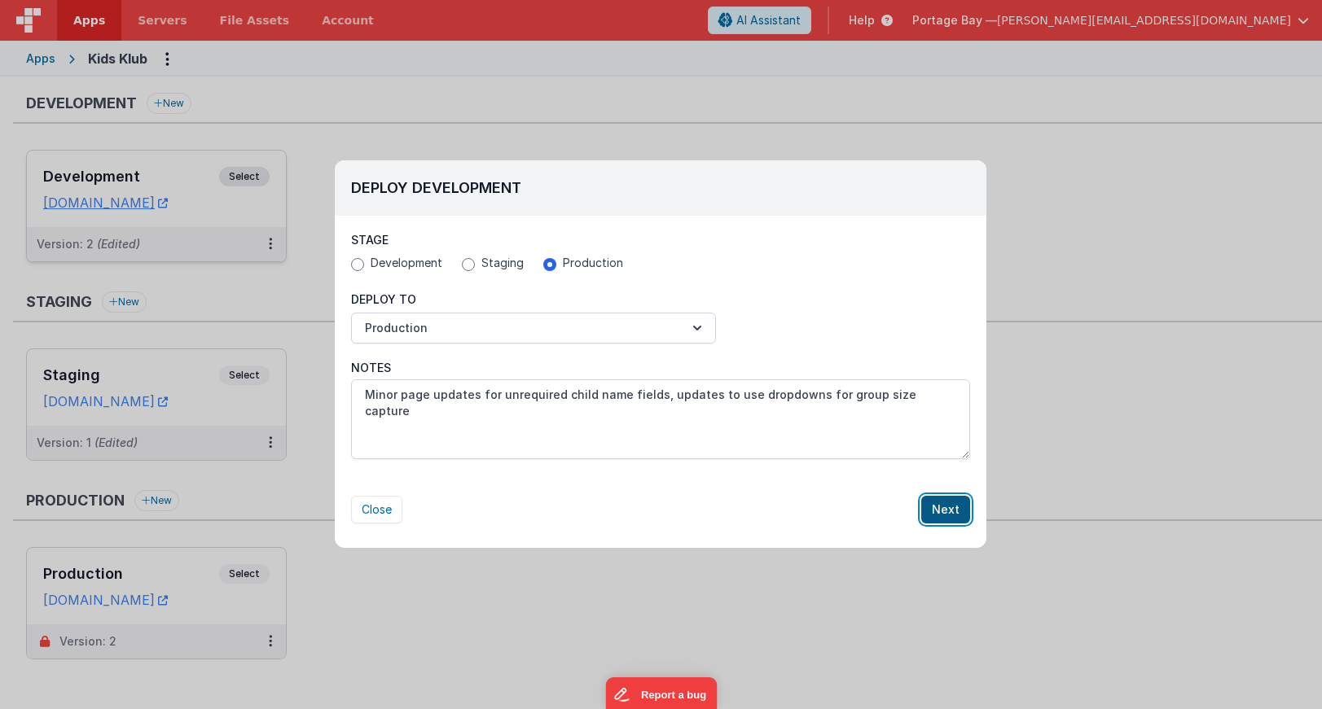
click at [955, 506] on button "Next" at bounding box center [945, 510] width 49 height 28
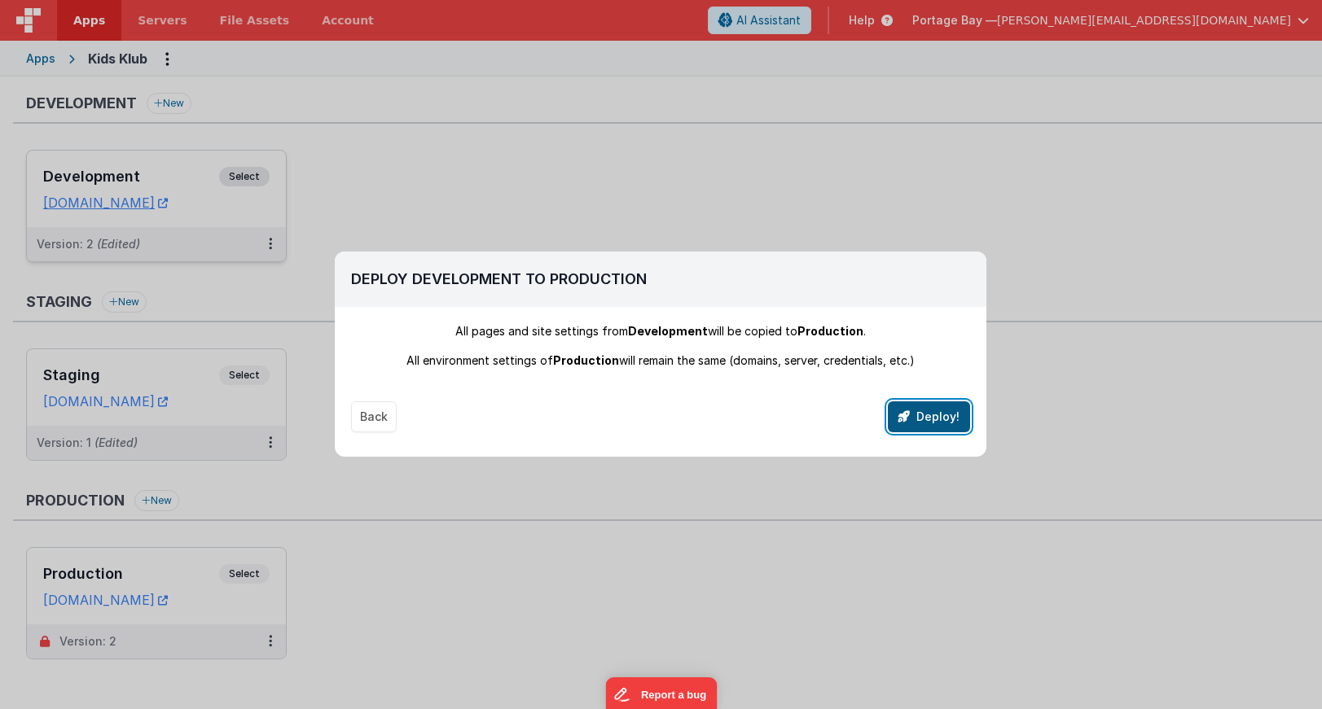
click at [930, 413] on button "Deploy!" at bounding box center [929, 416] width 82 height 31
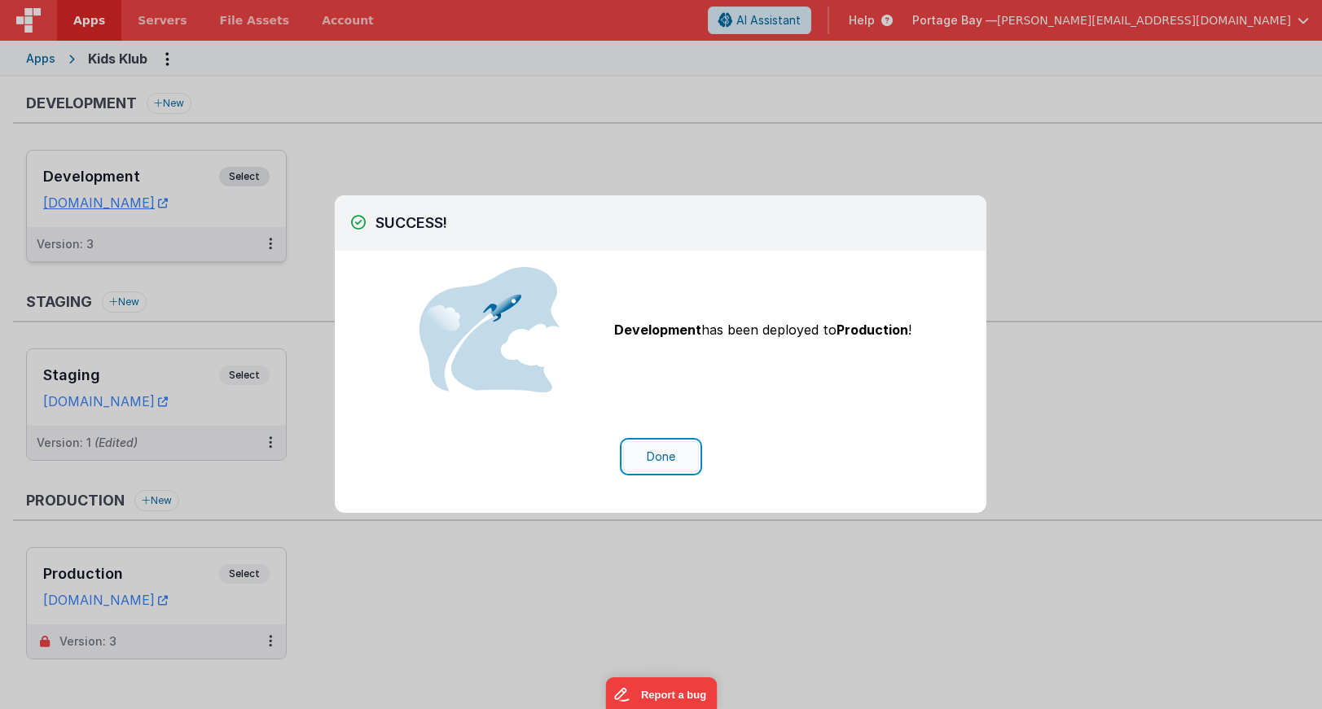
click at [667, 456] on button "Done" at bounding box center [661, 456] width 76 height 31
